Goal: Information Seeking & Learning: Learn about a topic

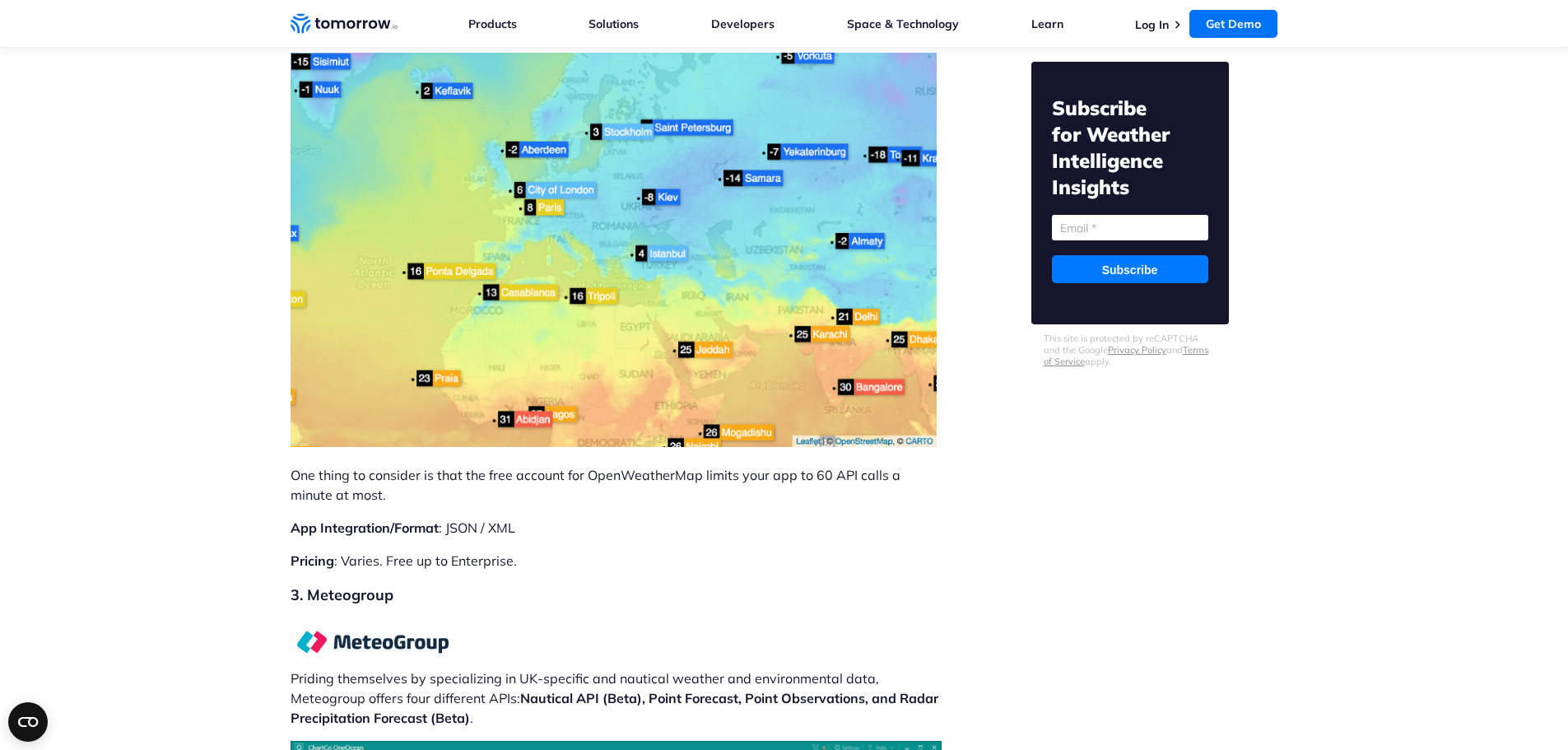
scroll to position [6750, 0]
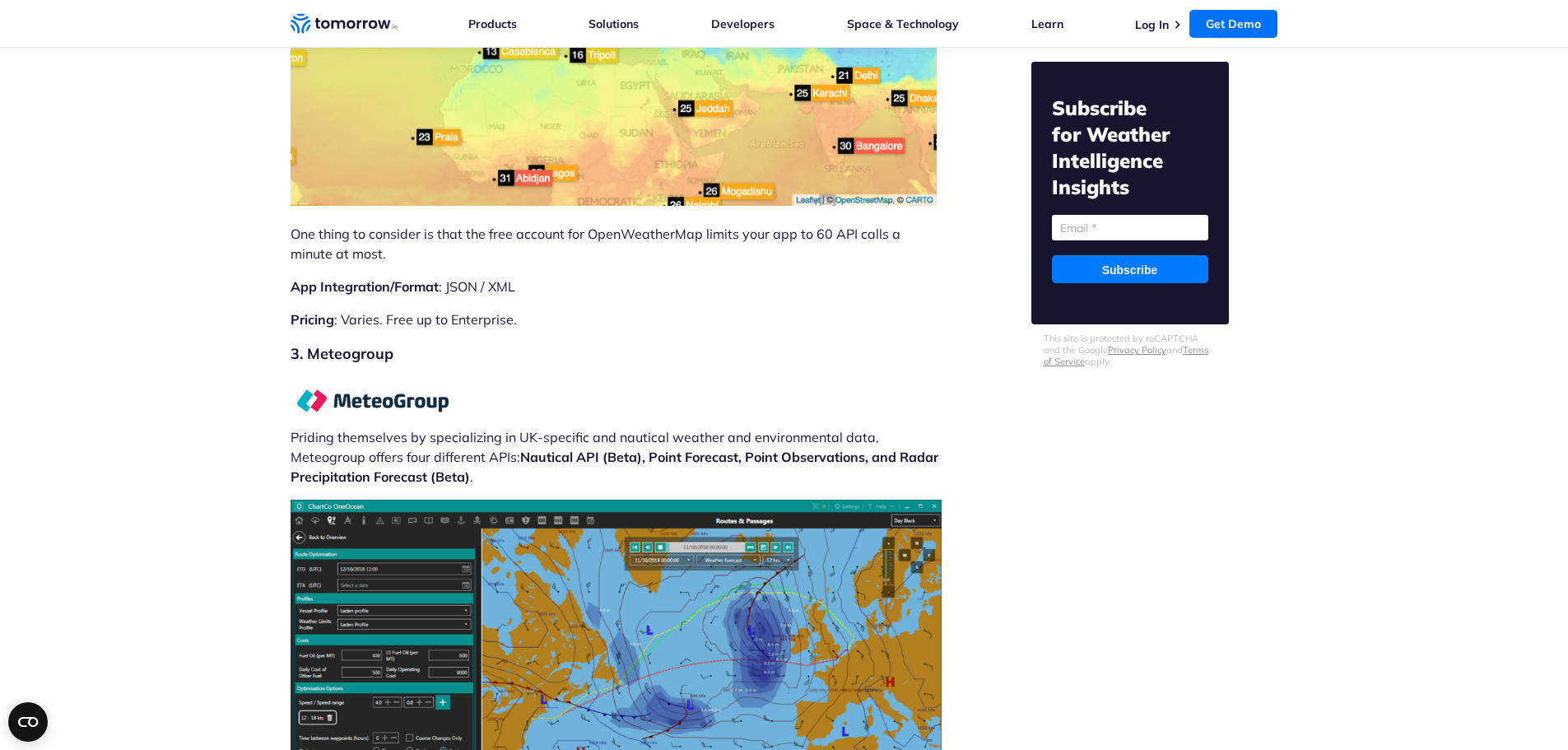
click at [393, 378] on img at bounding box center [373, 400] width 165 height 44
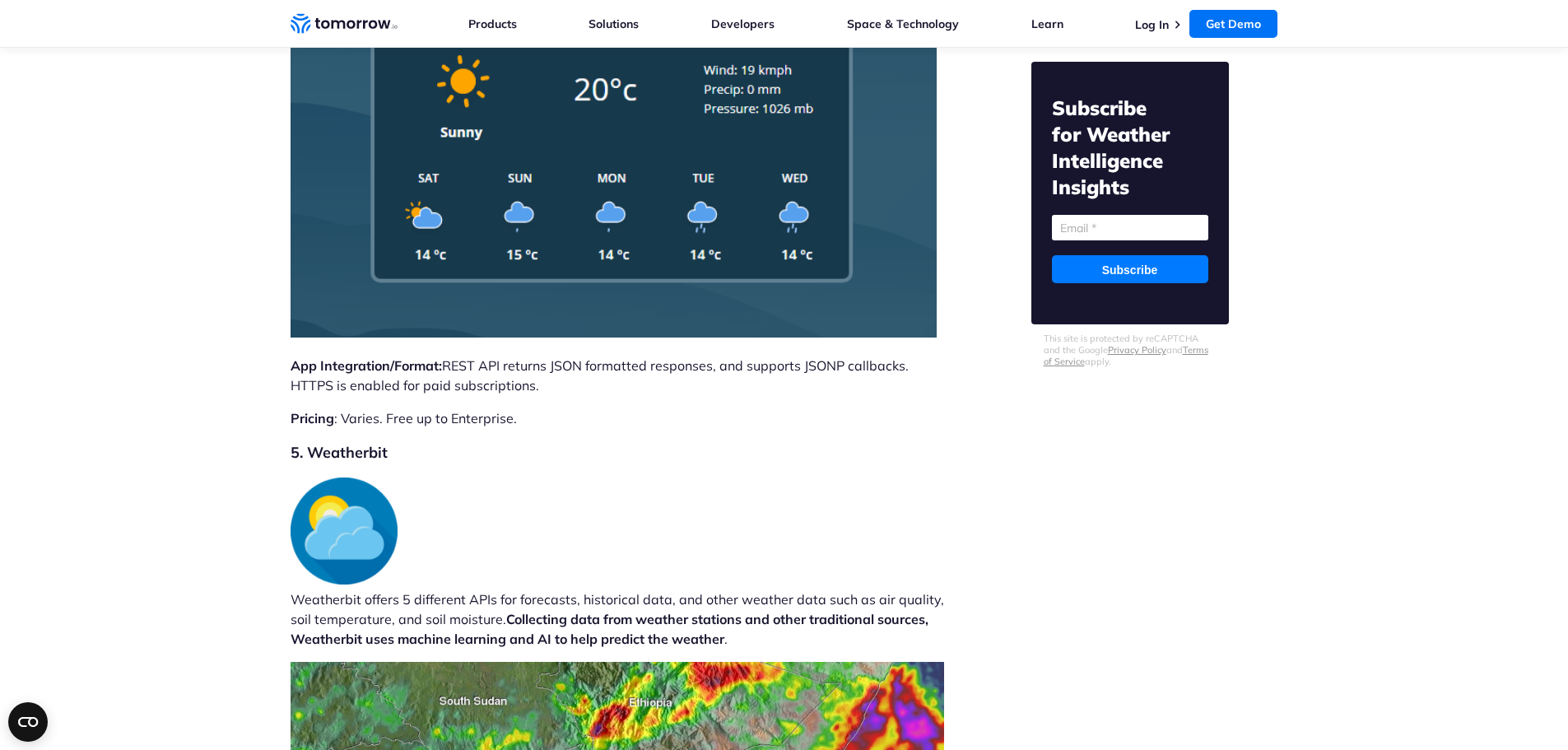
scroll to position [8149, 0]
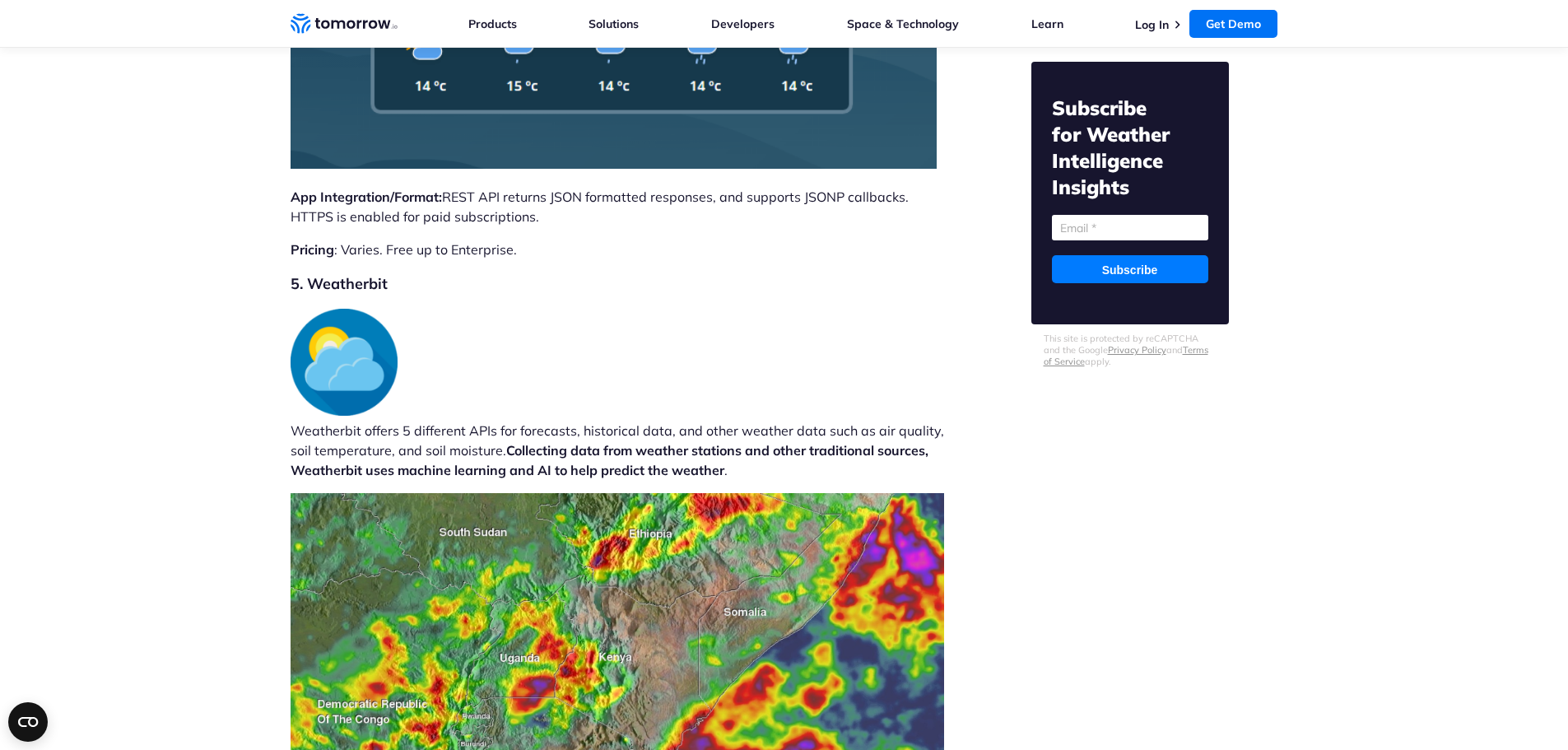
click at [344, 273] on h2 "5. Weatherbit" at bounding box center [617, 284] width 653 height 23
copy h2 "Weatherbit"
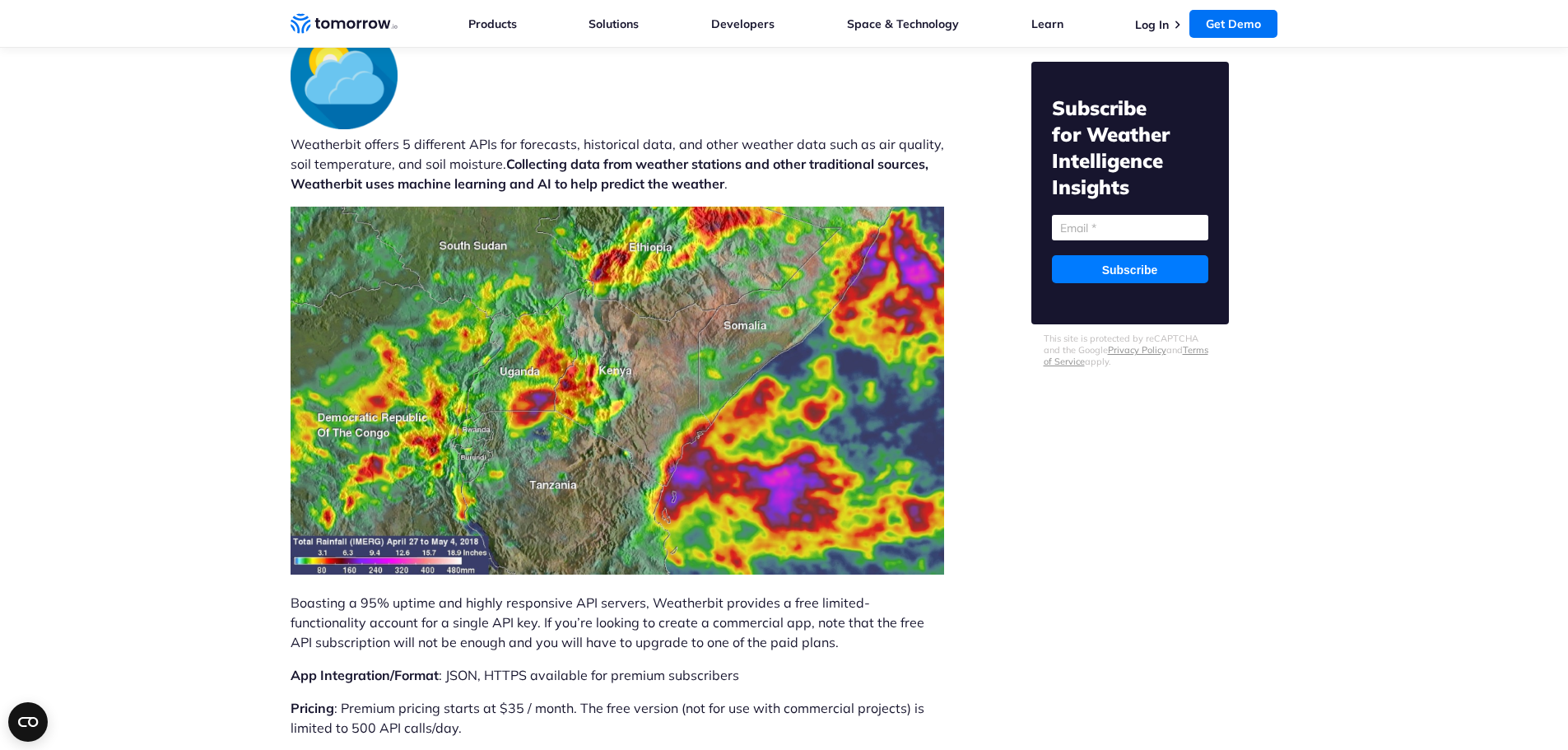
scroll to position [8478, 0]
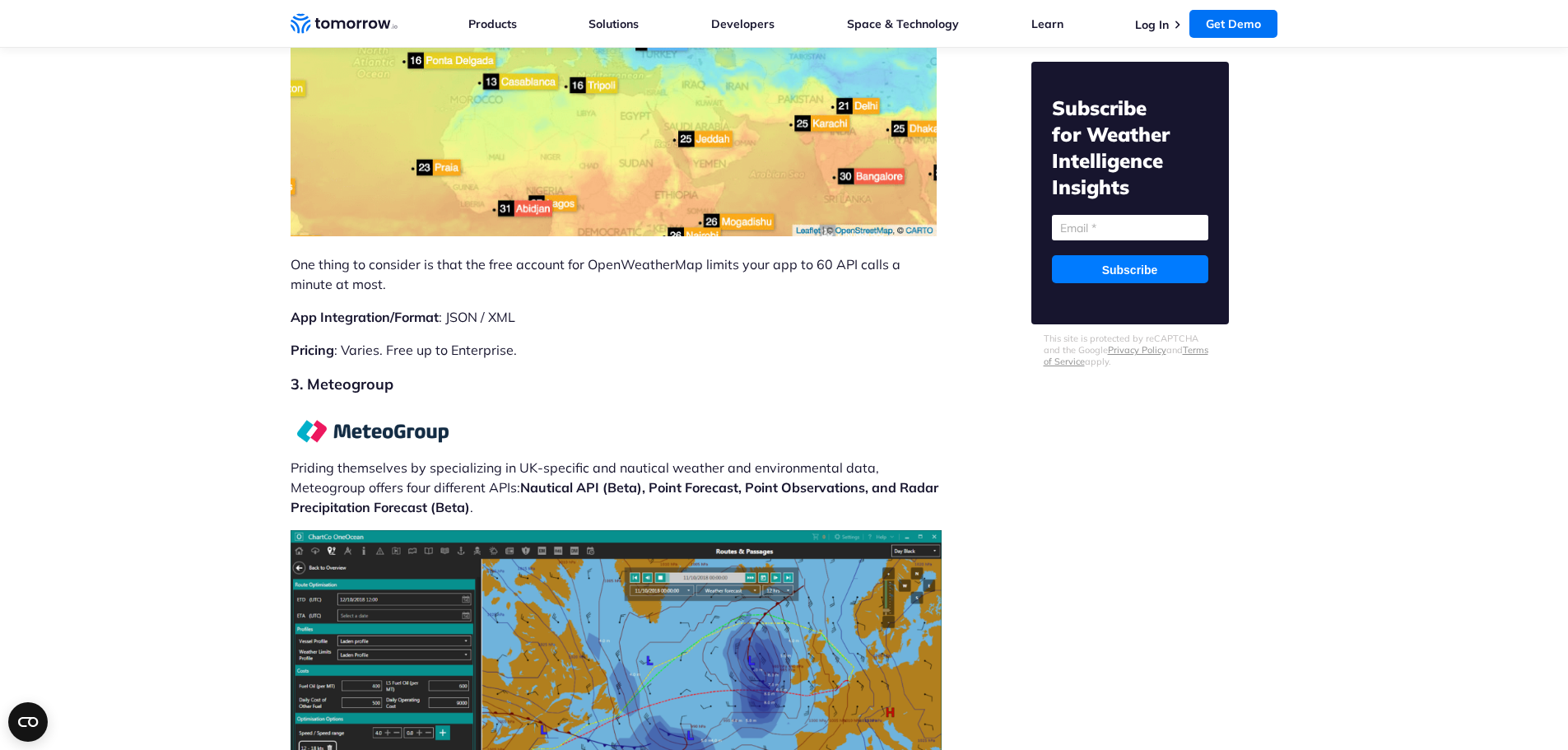
scroll to position [6754, 0]
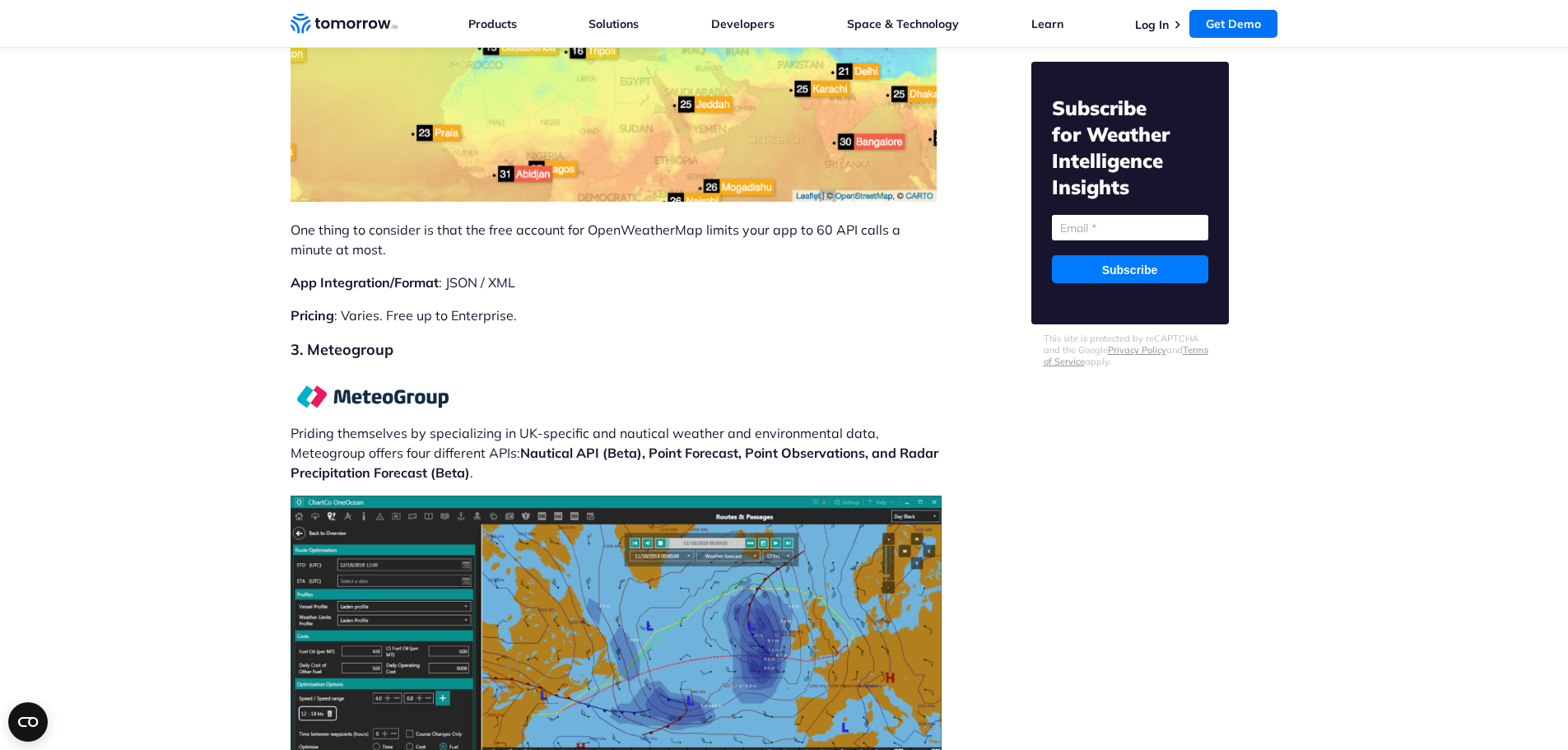
click at [402, 374] on img at bounding box center [373, 396] width 165 height 44
drag, startPoint x: 546, startPoint y: 335, endPoint x: 339, endPoint y: 336, distance: 207.0
click at [339, 374] on p "Priding themselves by specializing in UK-specific and nautical weather and envi…" at bounding box center [617, 428] width 653 height 108
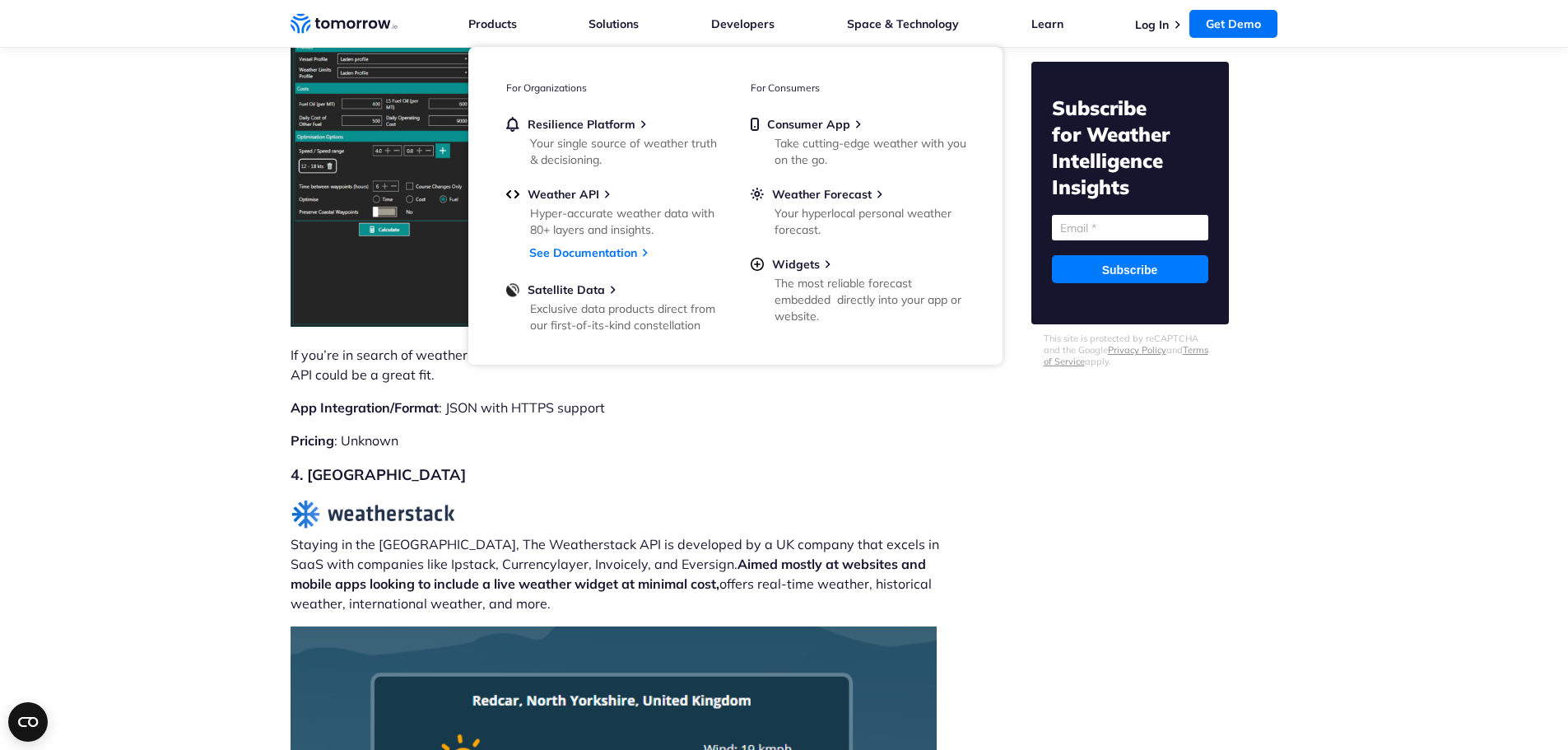
scroll to position [7330, 0]
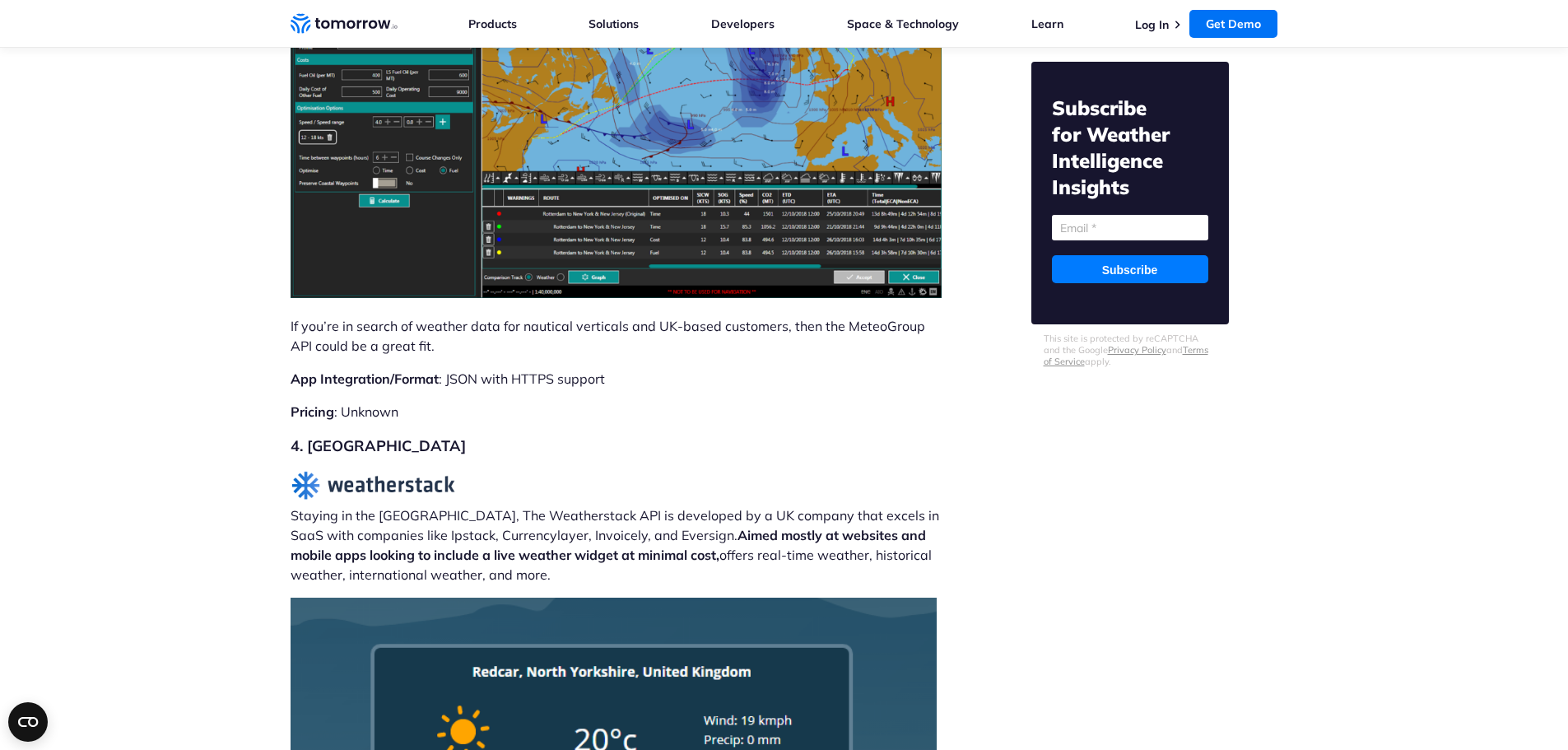
click at [400, 471] on img at bounding box center [373, 485] width 165 height 30
drag, startPoint x: 523, startPoint y: 430, endPoint x: 331, endPoint y: 416, distance: 192.5
click at [331, 471] on p "Staying in the UK, The Weatherstack API is developed by a UK company that excel…" at bounding box center [617, 527] width 653 height 114
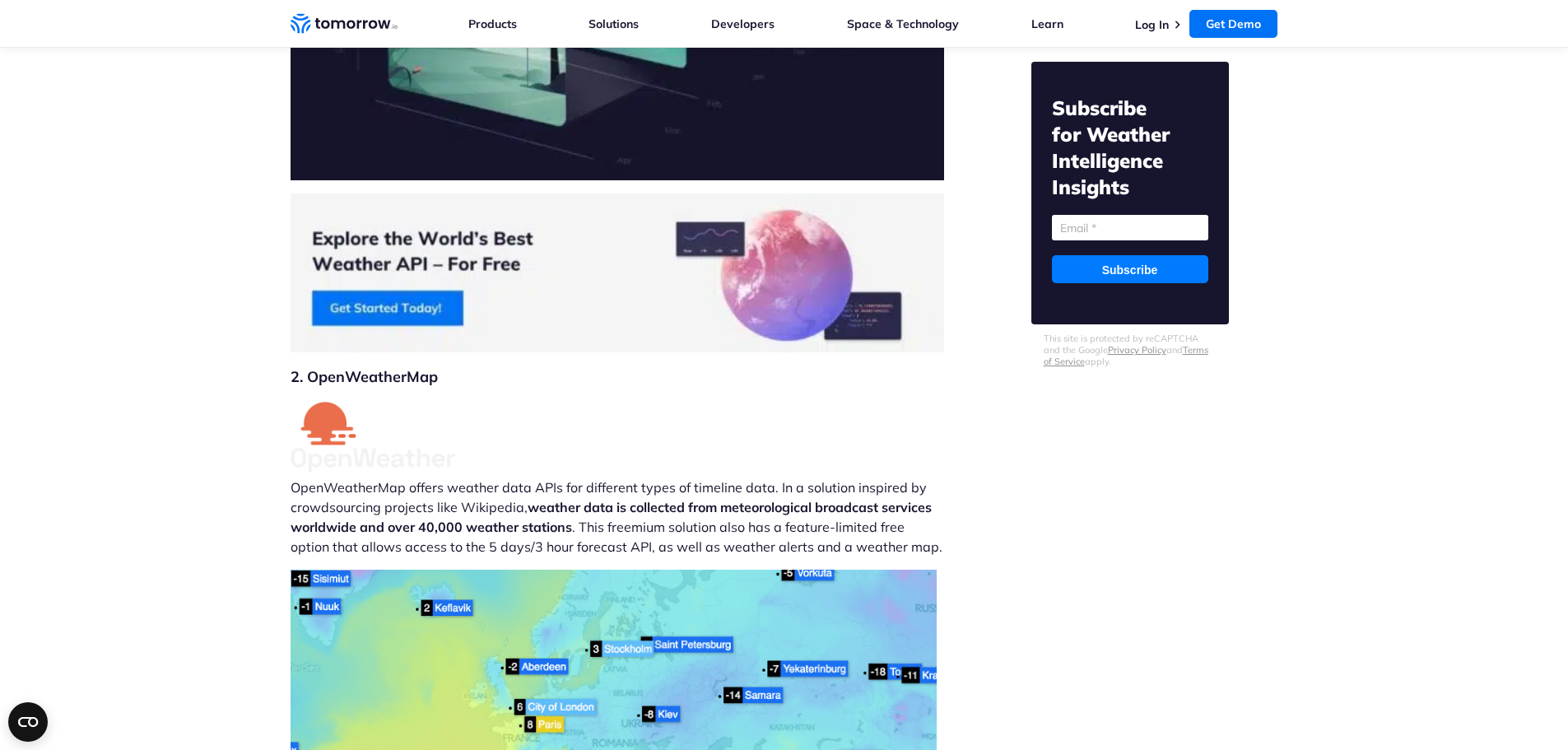
scroll to position [6260, 0]
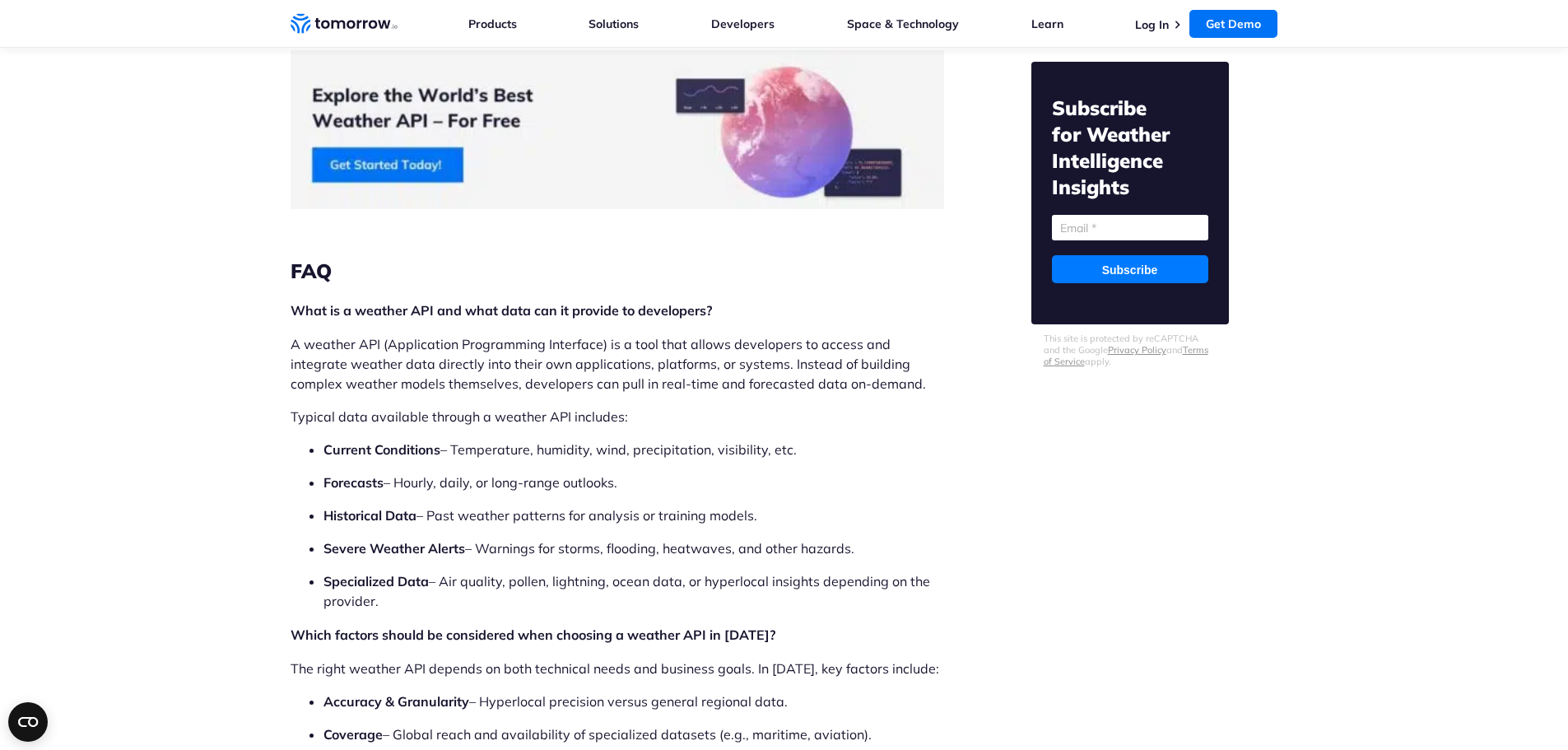
scroll to position [13499, 0]
